Goal: Check status: Check status

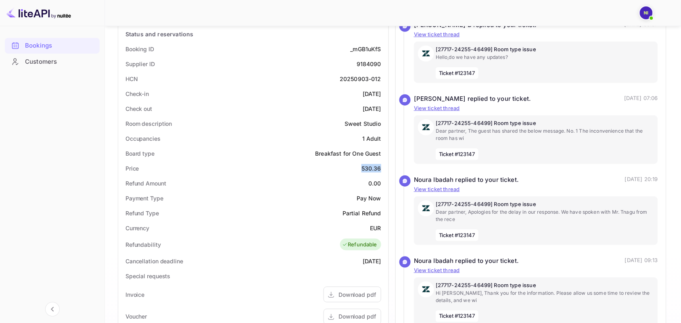
click at [73, 42] on div "Bookings" at bounding box center [60, 45] width 71 height 9
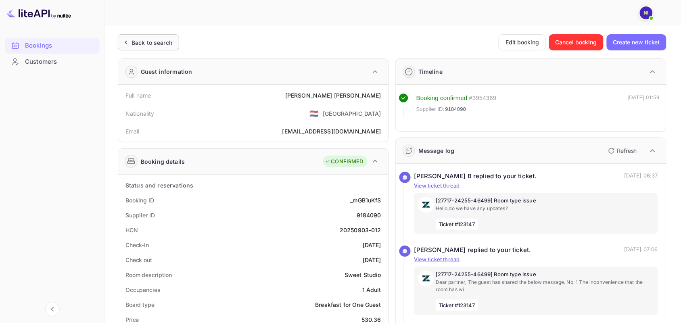
click at [145, 39] on div "Back to search" at bounding box center [151, 42] width 41 height 8
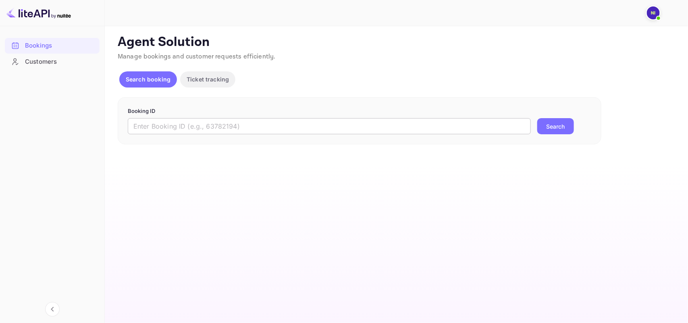
click at [195, 130] on input "text" at bounding box center [329, 126] width 403 height 16
paste input "8991330"
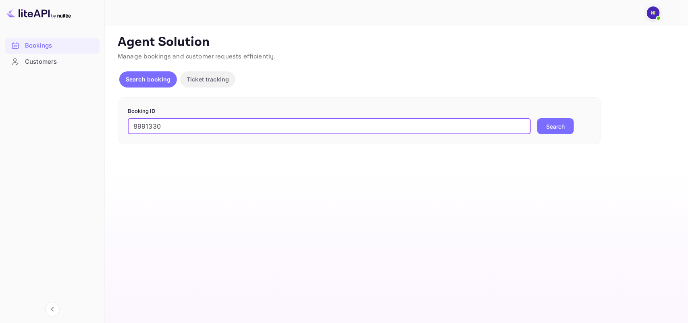
type input "8991330"
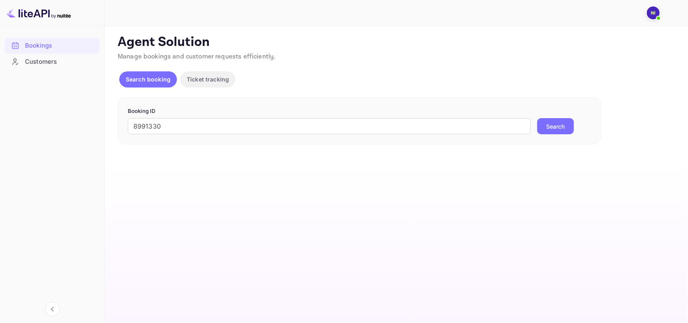
click at [574, 139] on div "Booking ID 8991330 ​ Search" at bounding box center [360, 121] width 484 height 48
click at [566, 126] on button "Search" at bounding box center [556, 126] width 37 height 16
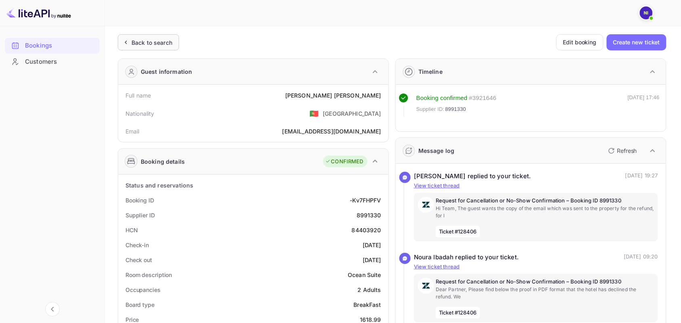
click at [138, 43] on div "Back to search" at bounding box center [151, 42] width 41 height 8
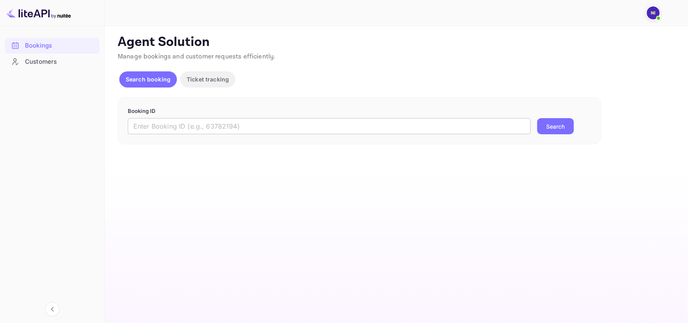
click at [177, 130] on input "text" at bounding box center [329, 126] width 403 height 16
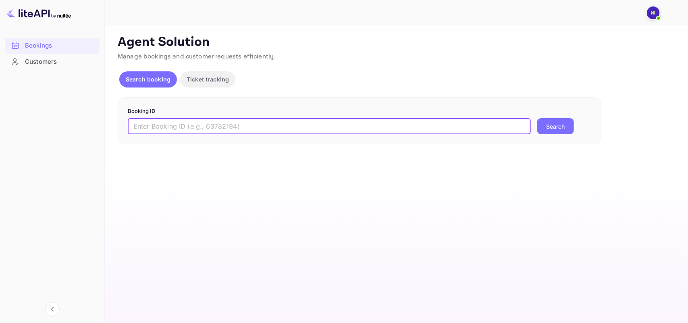
paste input "8991330"
type input "8991330"
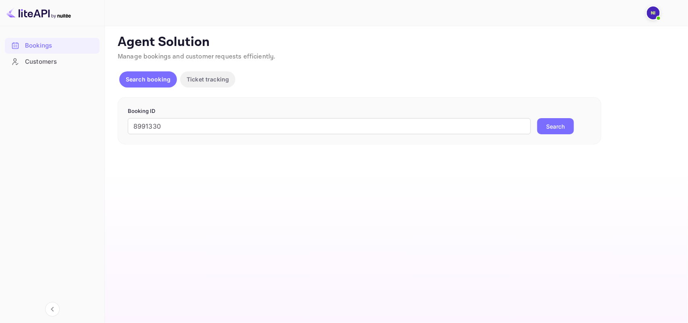
click at [562, 126] on button "Search" at bounding box center [556, 126] width 37 height 16
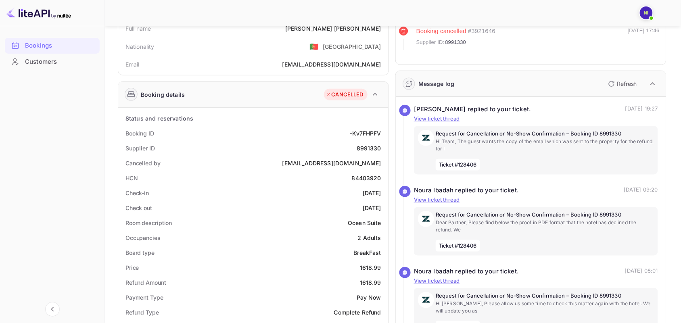
scroll to position [101, 0]
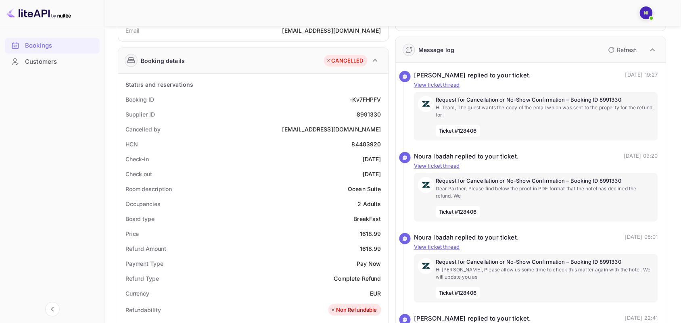
click at [342, 275] on div "Complete Refund" at bounding box center [357, 278] width 47 height 8
